Goal: Information Seeking & Learning: Learn about a topic

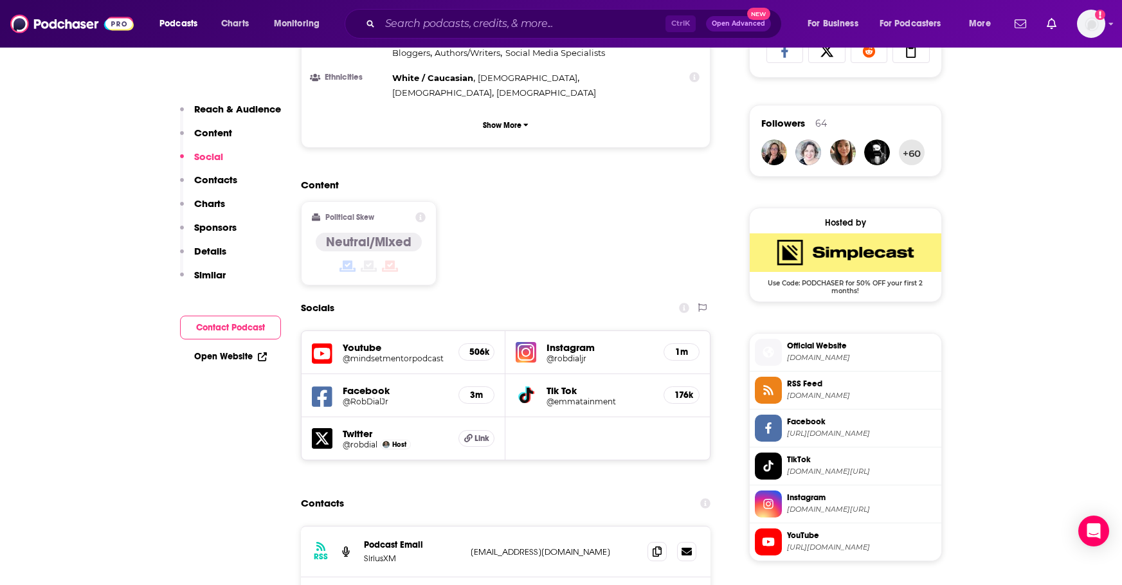
scroll to position [900, 0]
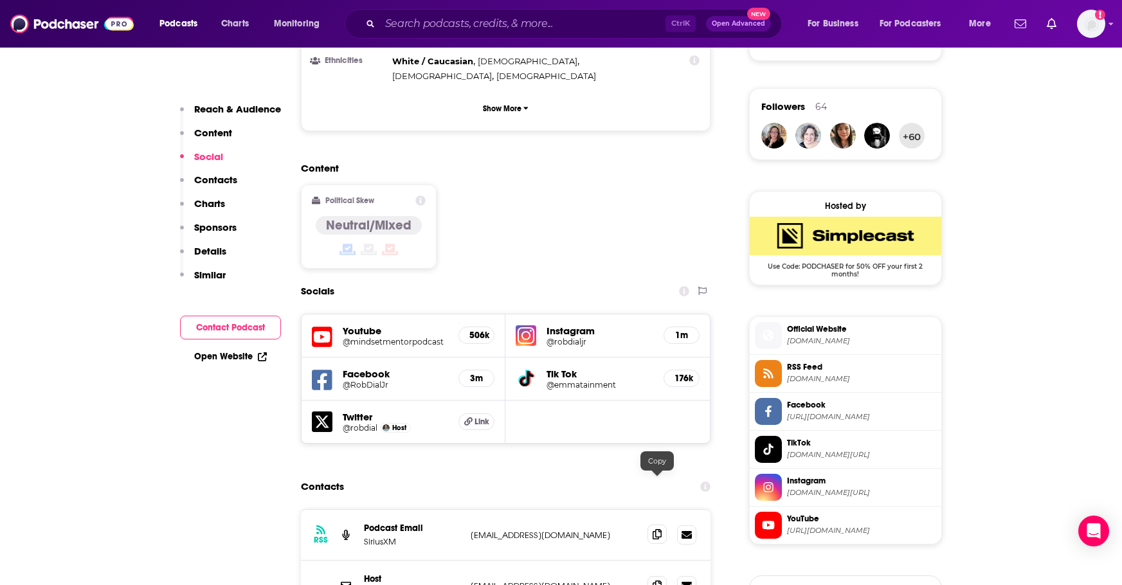
click at [658, 529] on icon at bounding box center [657, 534] width 9 height 10
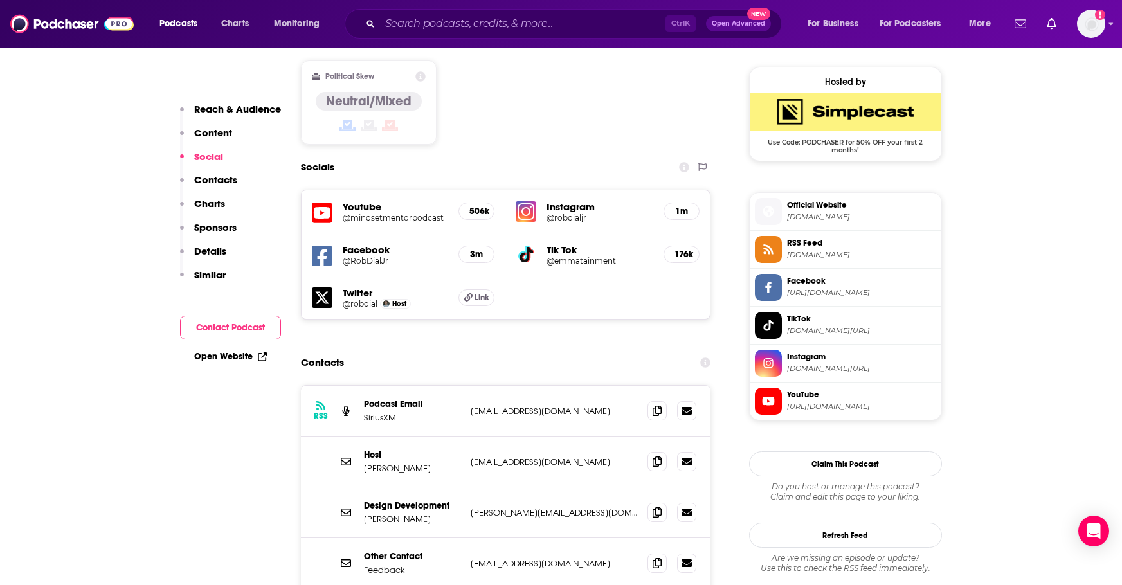
scroll to position [1072, 0]
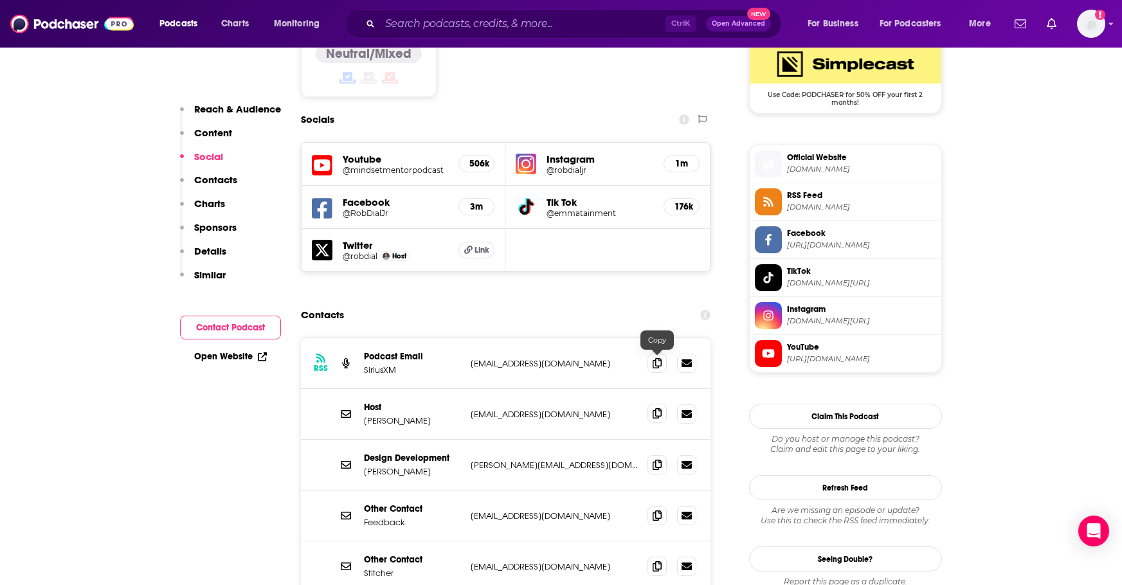
click at [653, 408] on icon at bounding box center [657, 413] width 9 height 10
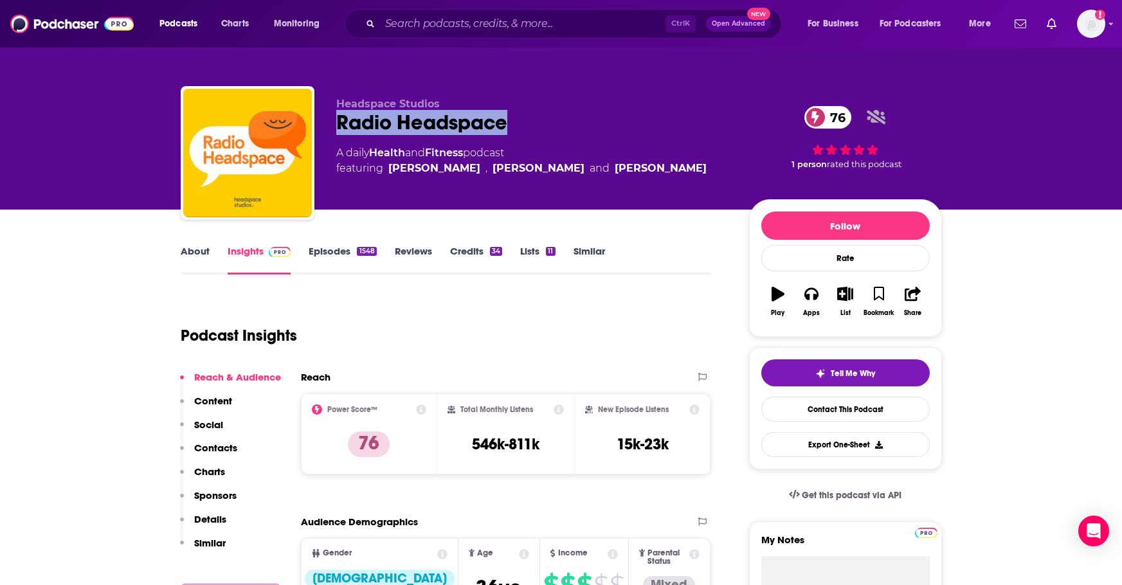
drag, startPoint x: 336, startPoint y: 122, endPoint x: 504, endPoint y: 123, distance: 168.4
click at [504, 123] on div "Radio Headspace 76" at bounding box center [532, 122] width 392 height 25
copy h2 "Radio Headspace"
click at [530, 105] on p "Headspace Studios" at bounding box center [532, 104] width 392 height 12
drag, startPoint x: 384, startPoint y: 167, endPoint x: 674, endPoint y: 170, distance: 290.0
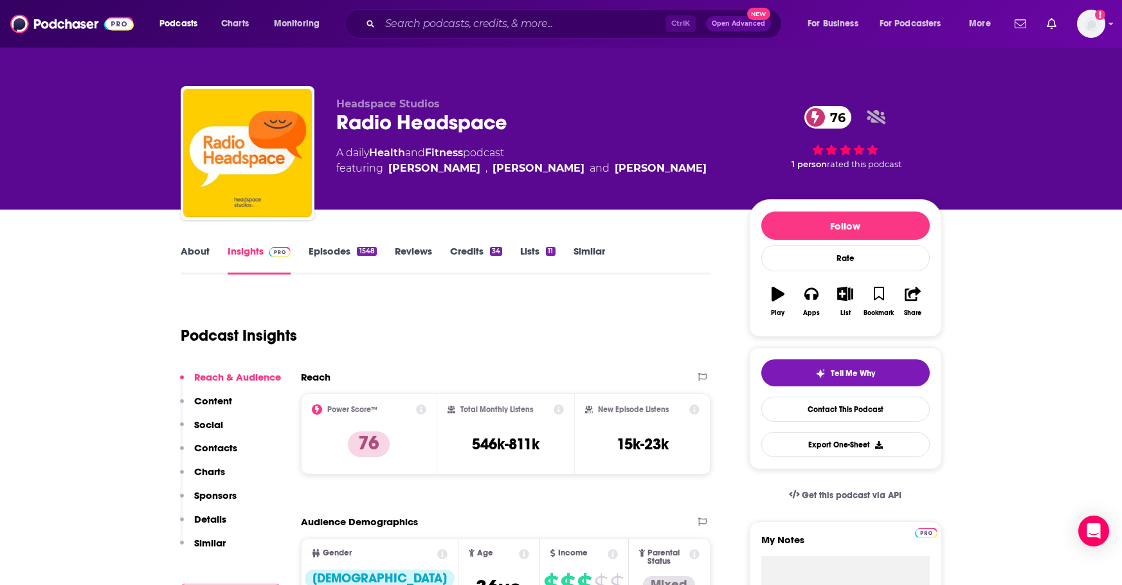
click at [674, 170] on span "featuring Samantha Snowden , Rosie Acosta and Dora Kamau" at bounding box center [521, 168] width 370 height 15
copy span "Samantha Snowden , Rosie Acosta and Dora Kamau"
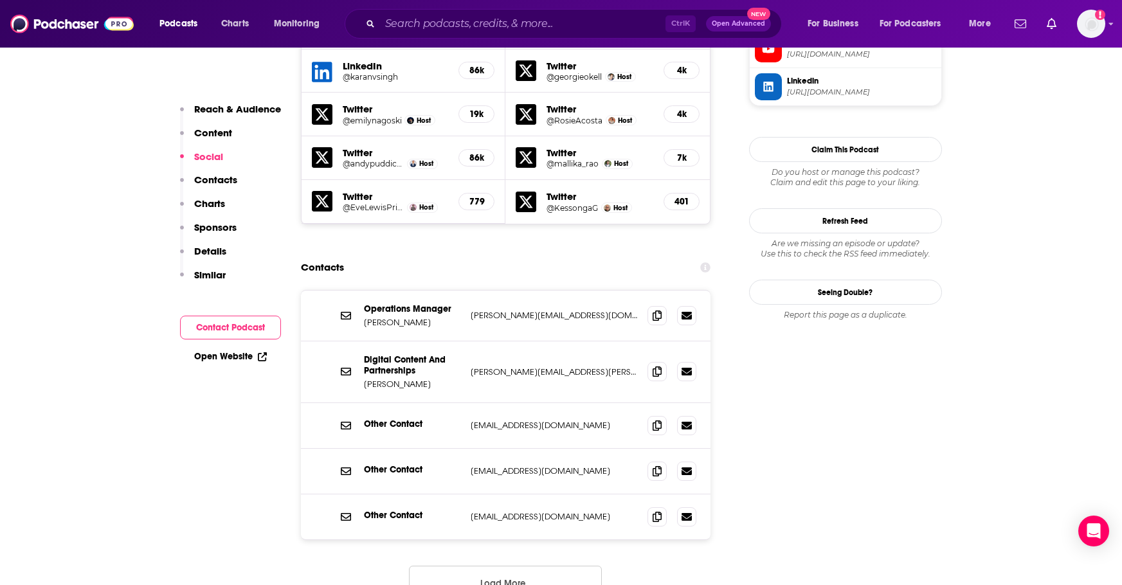
scroll to position [1286, 0]
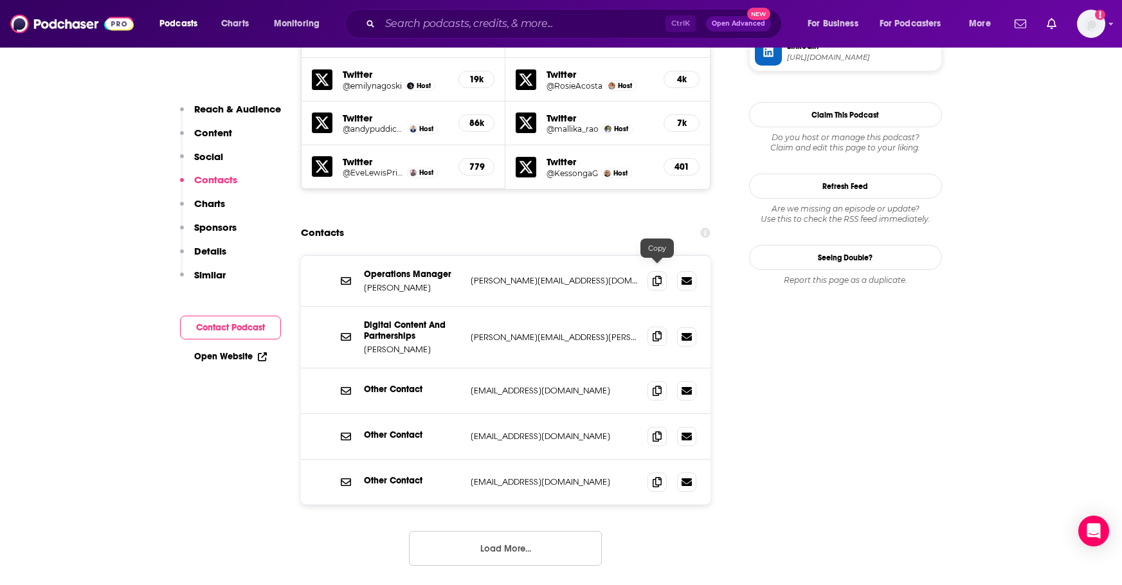
click at [656, 331] on icon at bounding box center [657, 336] width 9 height 10
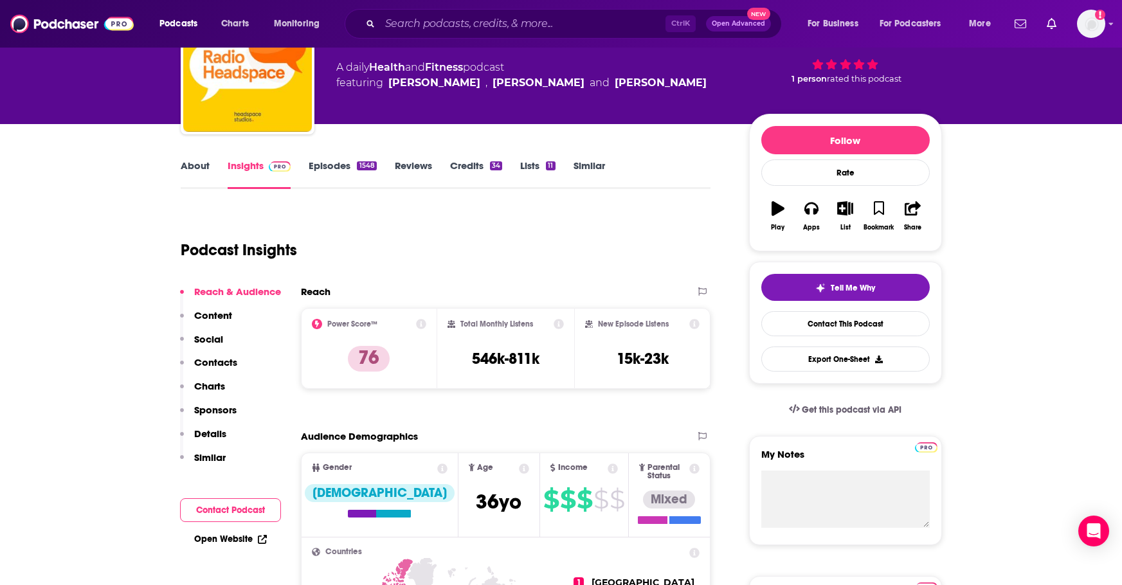
scroll to position [0, 0]
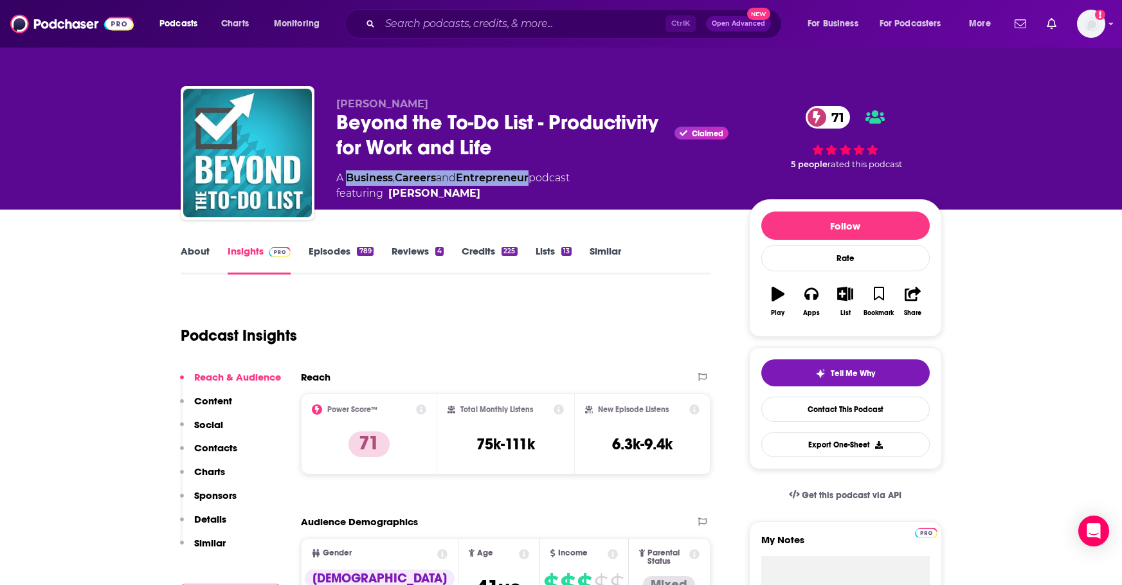
drag, startPoint x: 536, startPoint y: 177, endPoint x: 347, endPoint y: 174, distance: 188.4
click at [347, 174] on div "A Business , Careers and Entrepreneur podcast featuring Erik Fisher" at bounding box center [452, 185] width 233 height 31
copy div "Business , Careers and Entrepreneur"
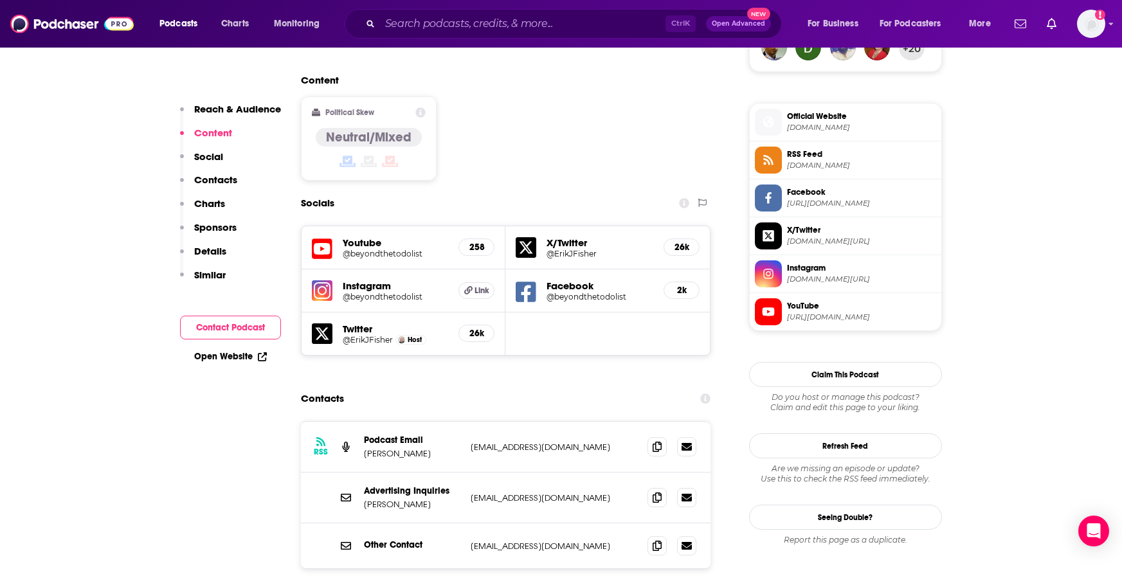
scroll to position [1029, 0]
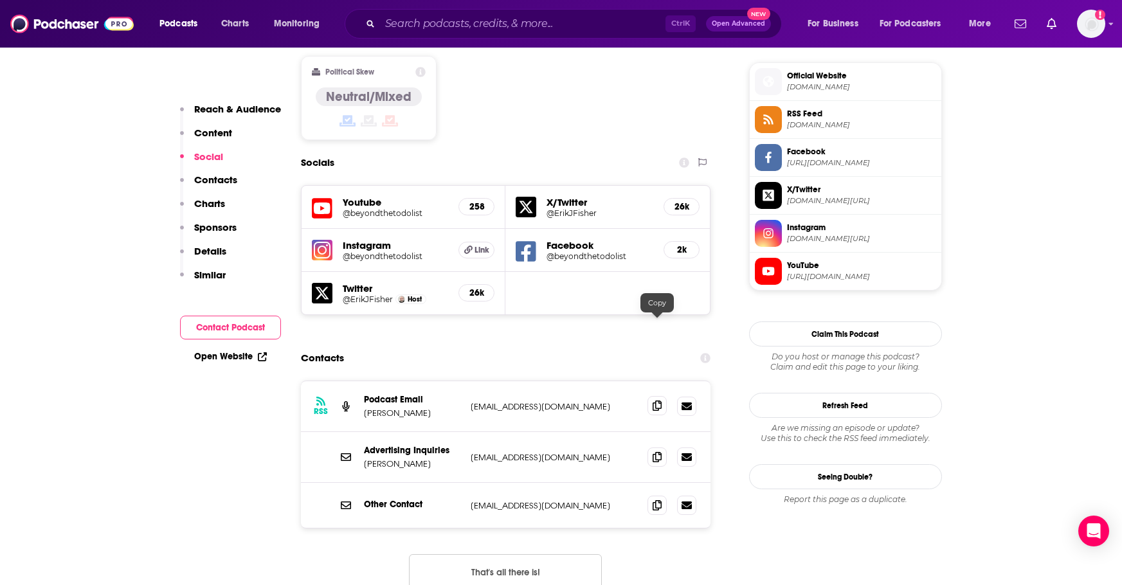
click at [657, 401] on icon at bounding box center [657, 406] width 9 height 10
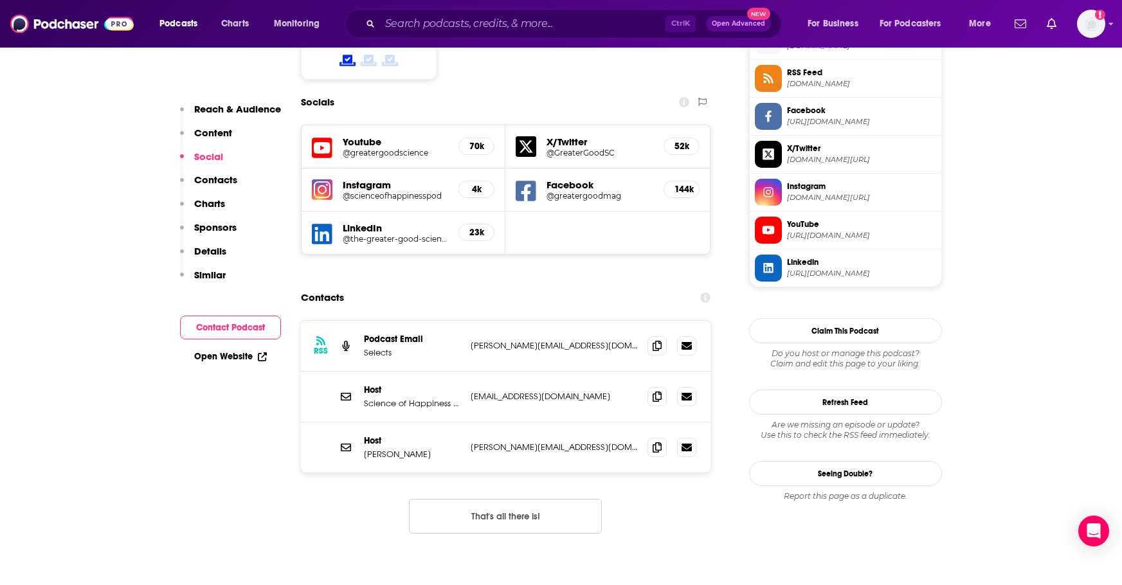
scroll to position [1114, 0]
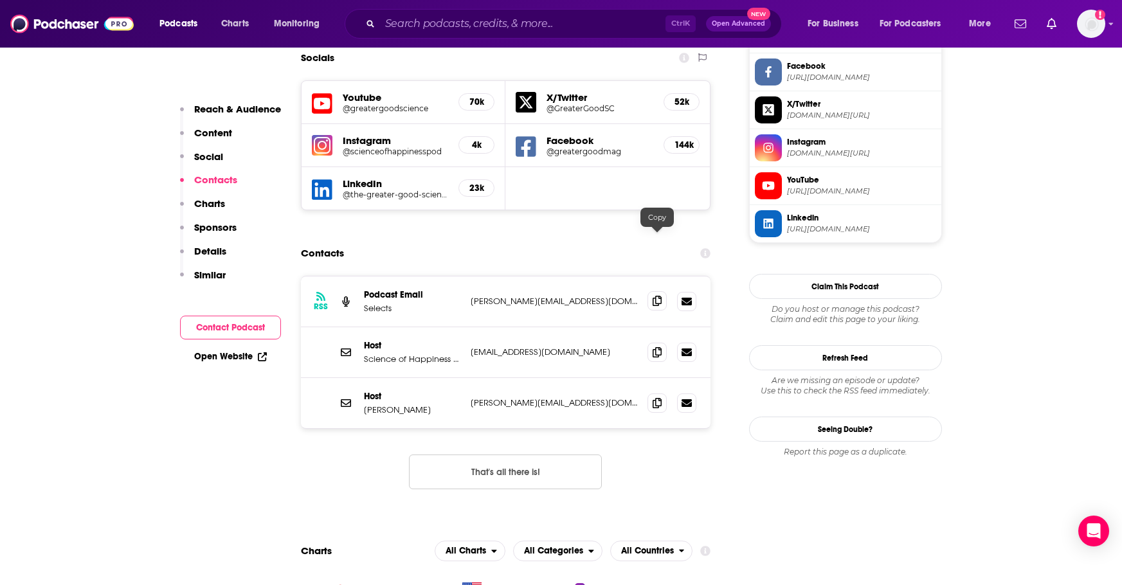
click at [657, 296] on icon at bounding box center [657, 301] width 9 height 10
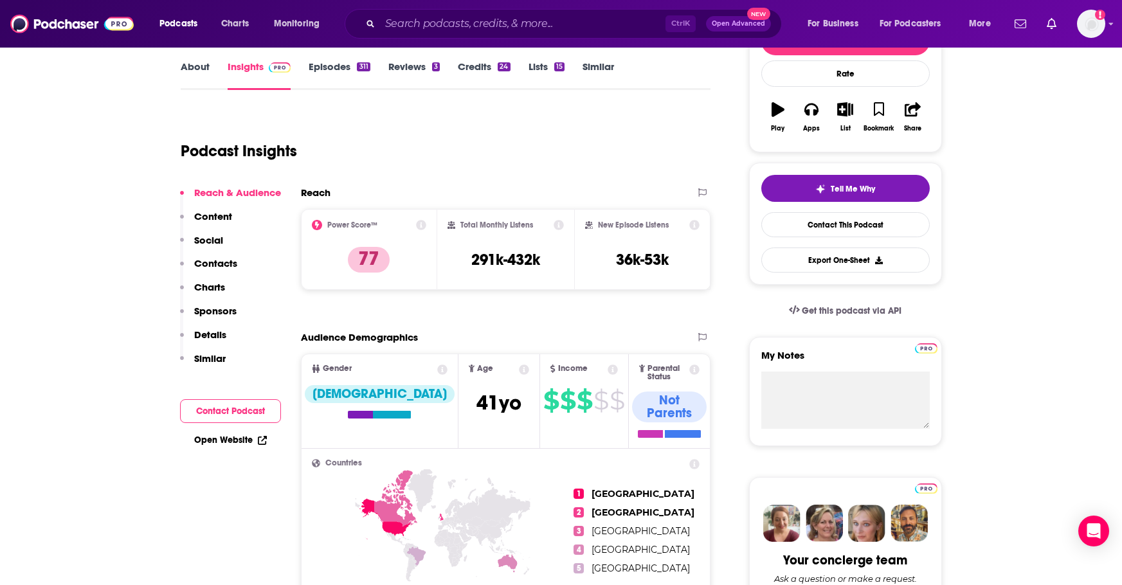
scroll to position [86, 0]
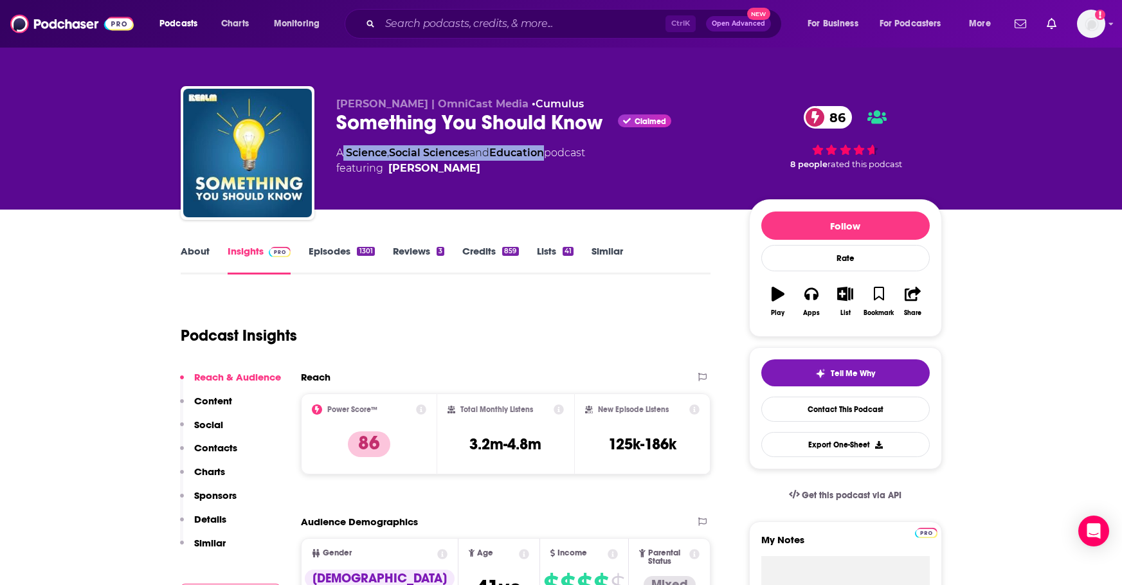
drag, startPoint x: 344, startPoint y: 150, endPoint x: 550, endPoint y: 153, distance: 206.4
click at [550, 153] on div "A Science , Social Sciences and Education podcast featuring [PERSON_NAME]" at bounding box center [460, 160] width 249 height 31
copy div "Science , Social Sciences and Education"
drag, startPoint x: 478, startPoint y: 168, endPoint x: 485, endPoint y: 177, distance: 11.1
click at [485, 177] on div "Mike Carruthers | OmniCast Media • Cumulus Something You Should Know Claimed 86…" at bounding box center [532, 149] width 392 height 103
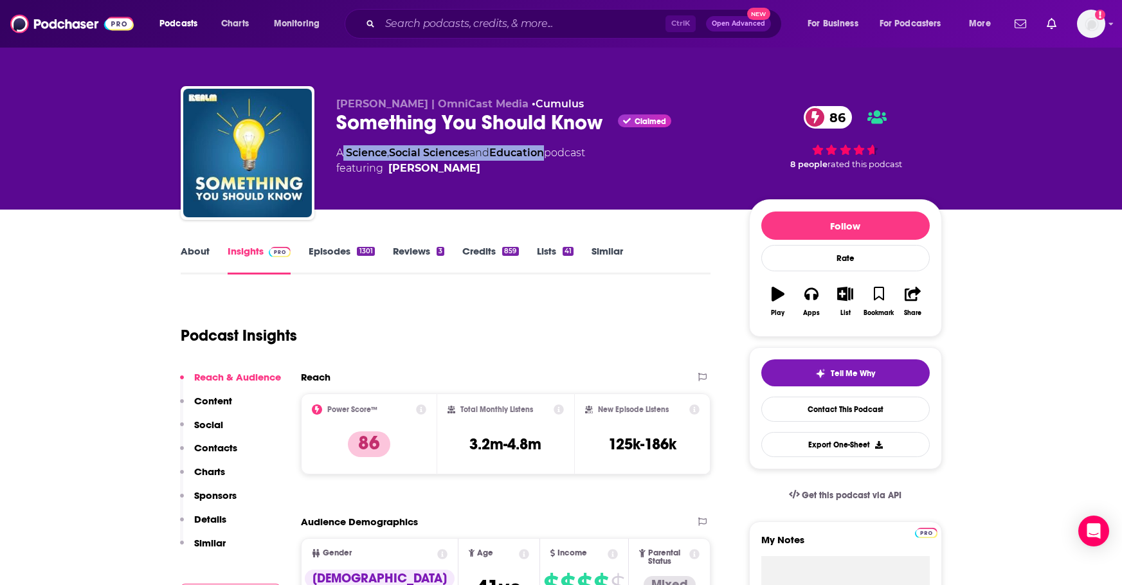
click at [484, 174] on span "featuring Mike Carruthers" at bounding box center [460, 168] width 249 height 15
click at [482, 165] on span "featuring Mike Carruthers" at bounding box center [460, 168] width 249 height 15
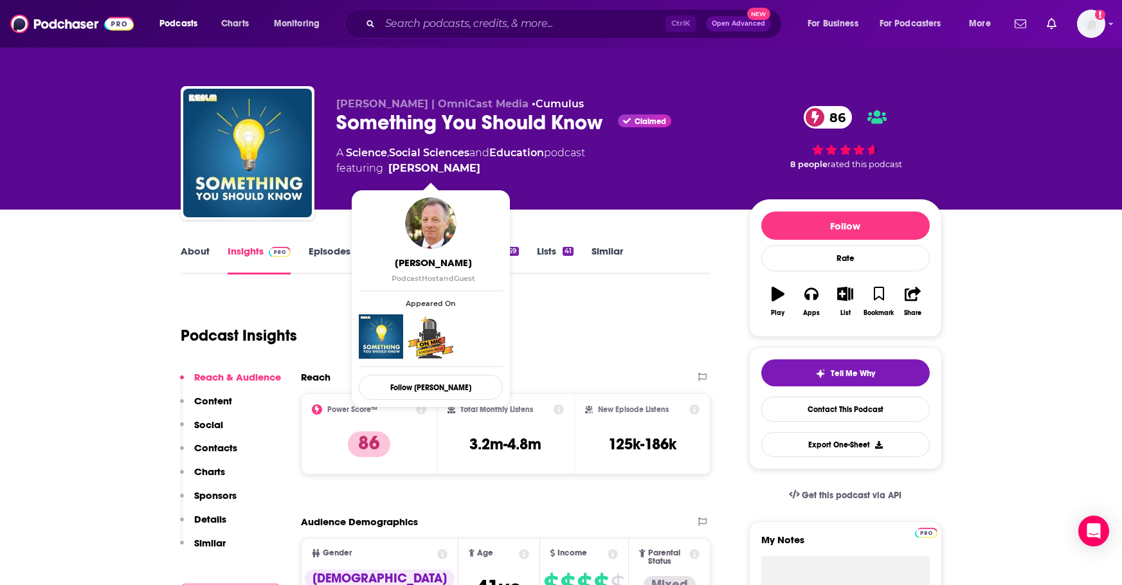
drag, startPoint x: 476, startPoint y: 165, endPoint x: 454, endPoint y: 168, distance: 22.7
click at [454, 168] on span "featuring Mike Carruthers" at bounding box center [460, 168] width 249 height 15
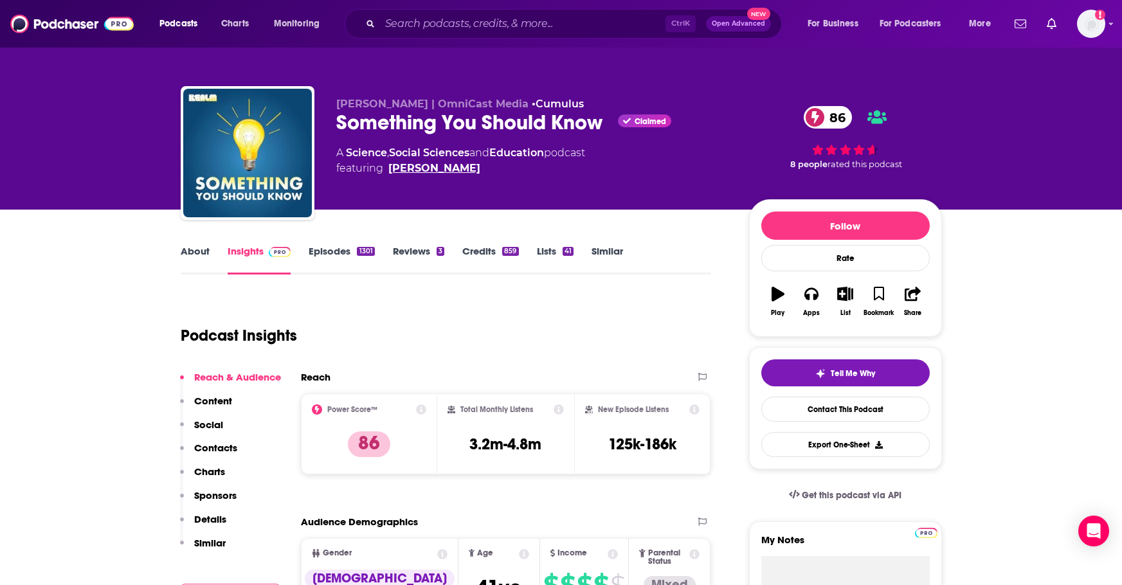
click at [465, 171] on link "Mike Carruthers" at bounding box center [434, 168] width 92 height 15
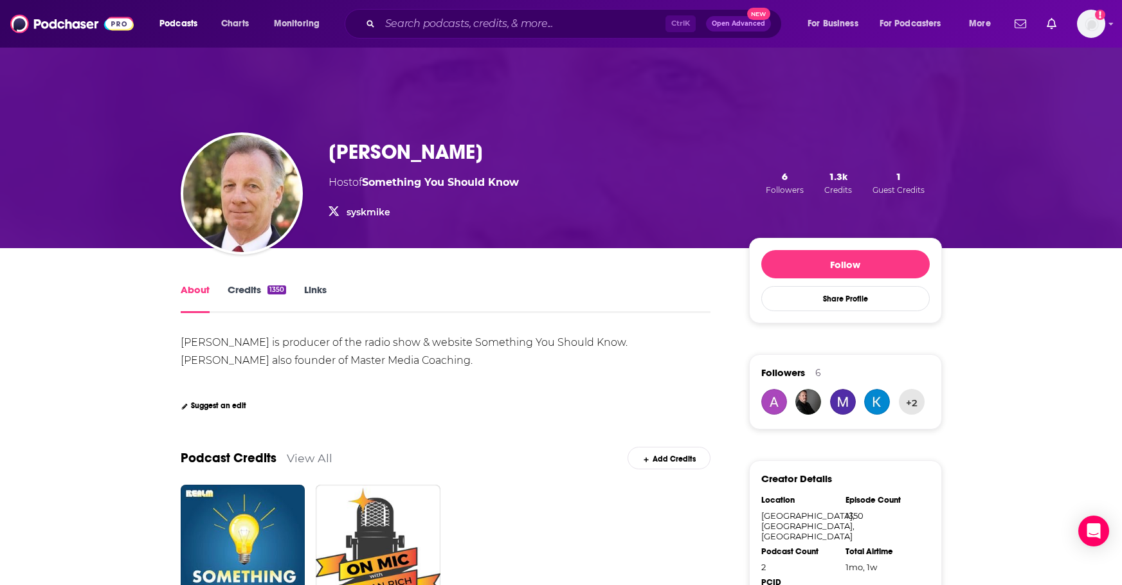
click at [412, 149] on h1 "[PERSON_NAME]" at bounding box center [406, 152] width 154 height 25
copy h1 "Carruthers"
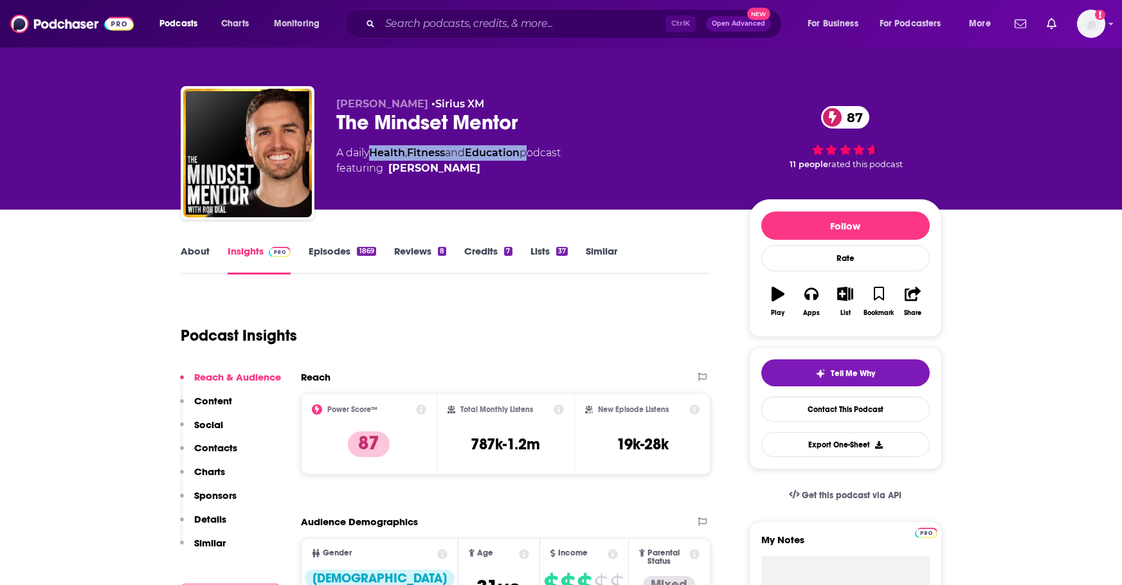
drag, startPoint x: 532, startPoint y: 152, endPoint x: 372, endPoint y: 154, distance: 159.4
click at [372, 154] on div "A daily Health , Fitness and Education podcast featuring Rob Dial" at bounding box center [448, 160] width 224 height 31
copy div "Health , Fitness and Education"
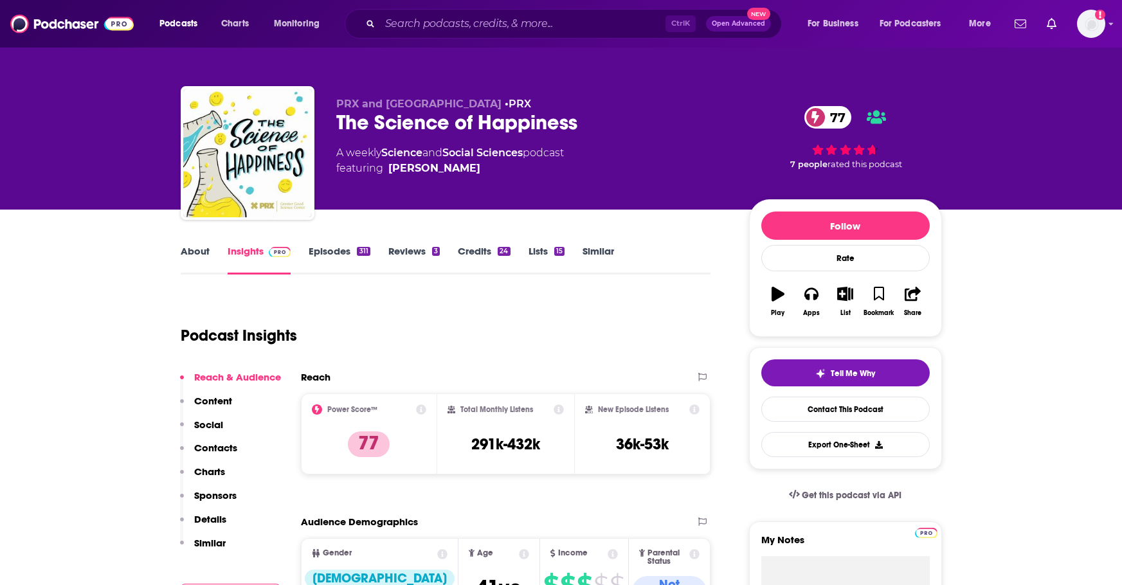
drag, startPoint x: 480, startPoint y: 168, endPoint x: 468, endPoint y: 166, distance: 12.5
click at [468, 166] on span "featuring [PERSON_NAME]" at bounding box center [450, 168] width 228 height 15
copy span "[PERSON_NAME]"
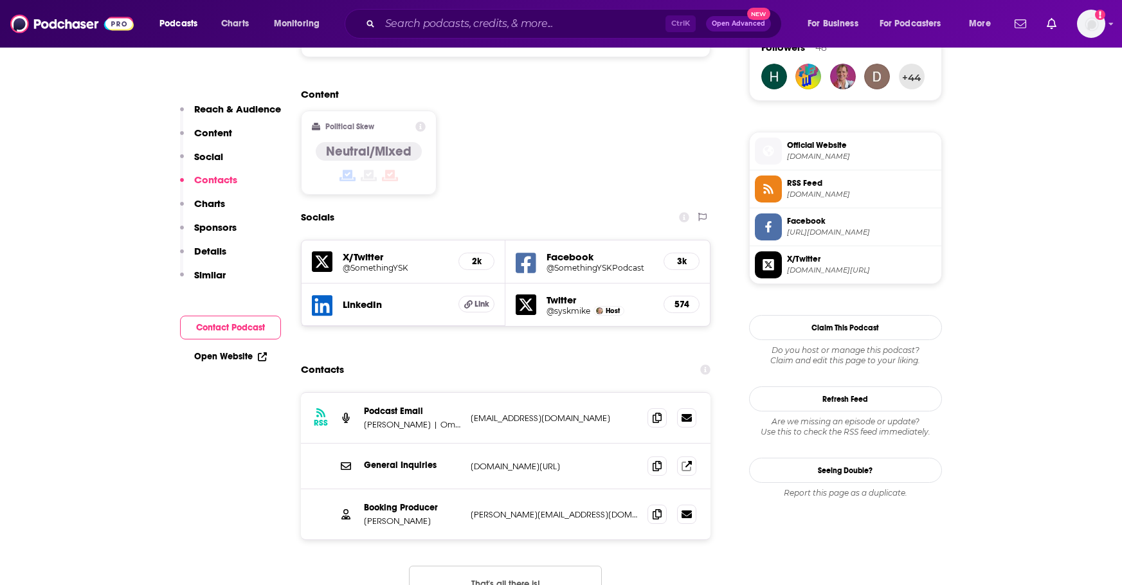
scroll to position [1029, 0]
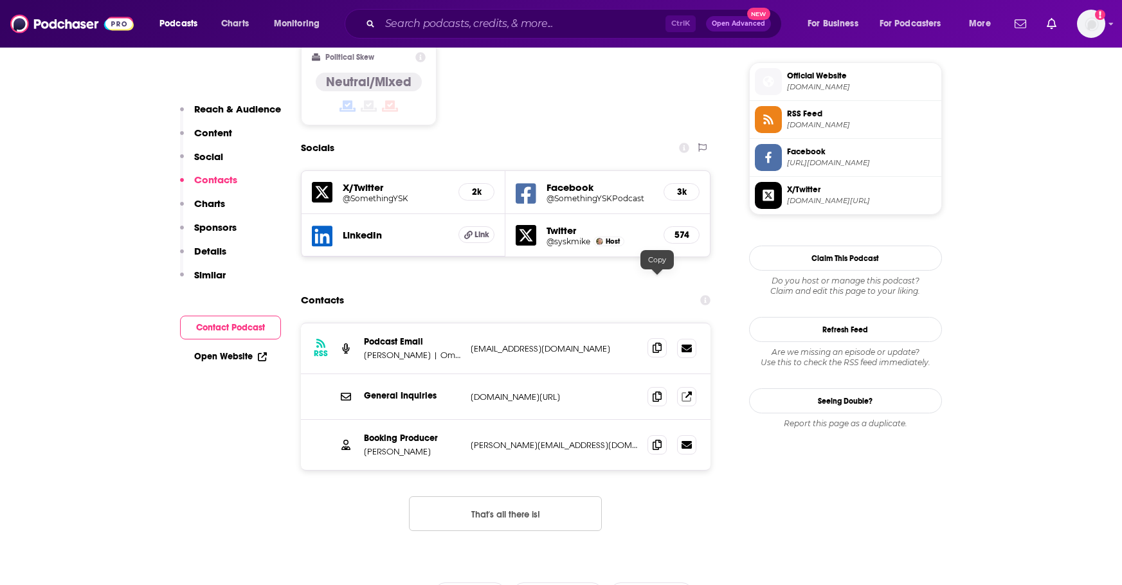
click at [661, 343] on icon at bounding box center [657, 348] width 9 height 10
